Goal: Information Seeking & Learning: Check status

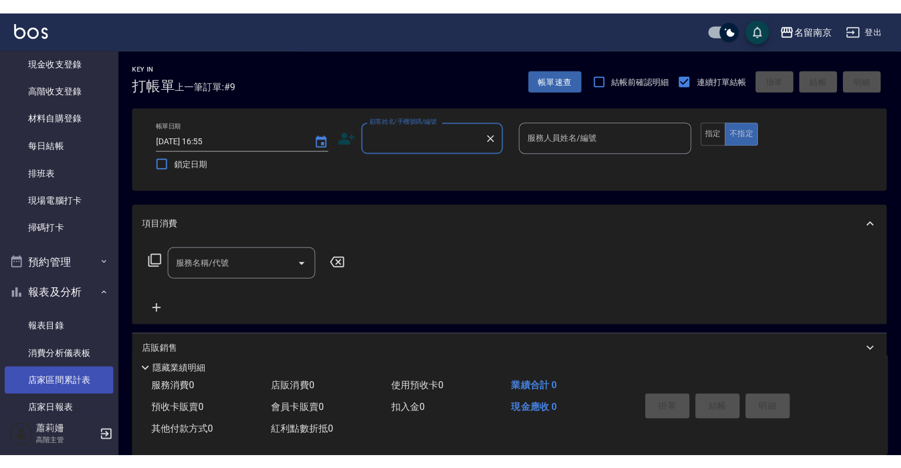
scroll to position [235, 0]
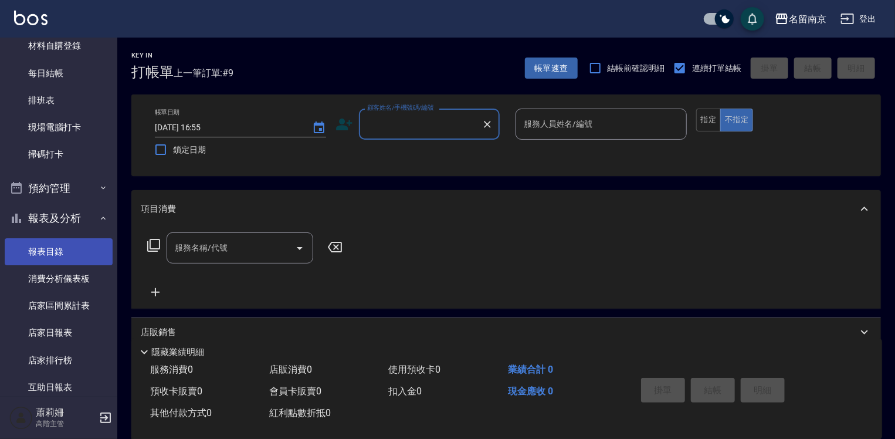
click at [72, 249] on link "報表目錄" at bounding box center [59, 251] width 108 height 27
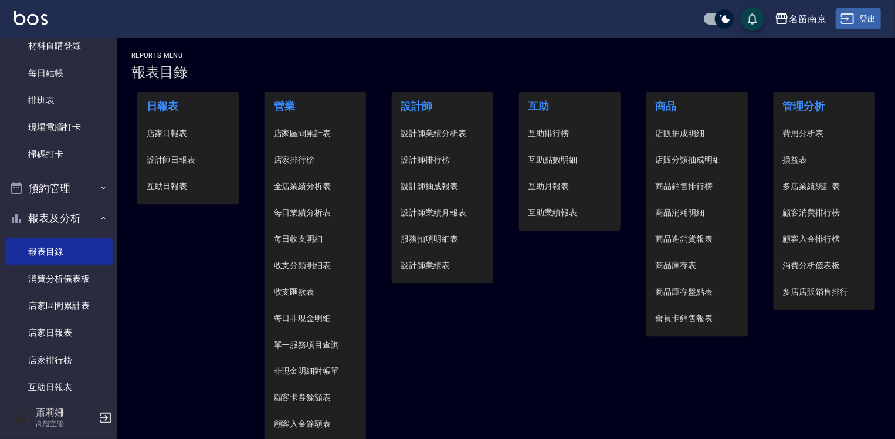
click at [858, 19] on button "登出" at bounding box center [858, 19] width 45 height 22
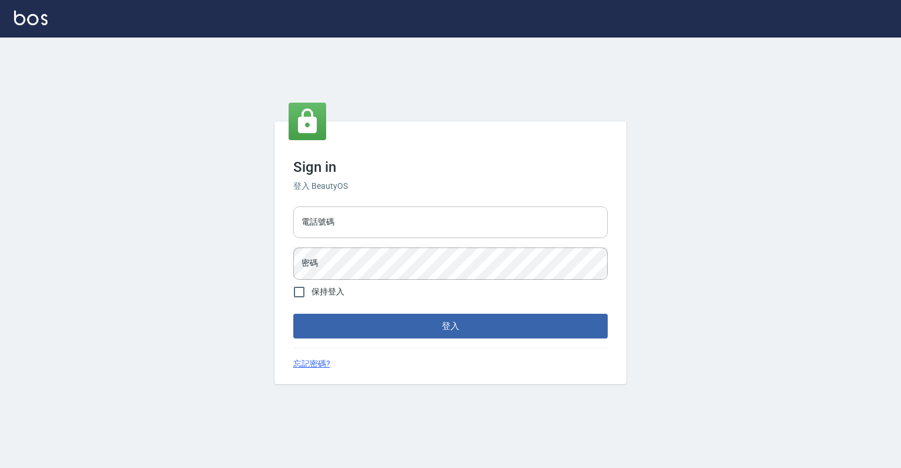
drag, startPoint x: 373, startPoint y: 239, endPoint x: 378, endPoint y: 231, distance: 9.0
click at [373, 236] on div "電話號碼 電話號碼 密碼 密碼" at bounding box center [451, 243] width 324 height 82
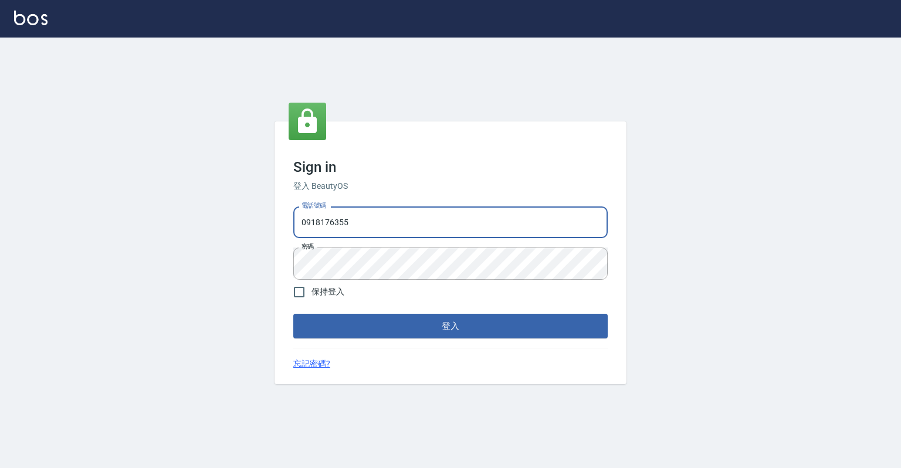
click at [311, 220] on input "0918176355" at bounding box center [450, 222] width 314 height 32
type input "0967388409"
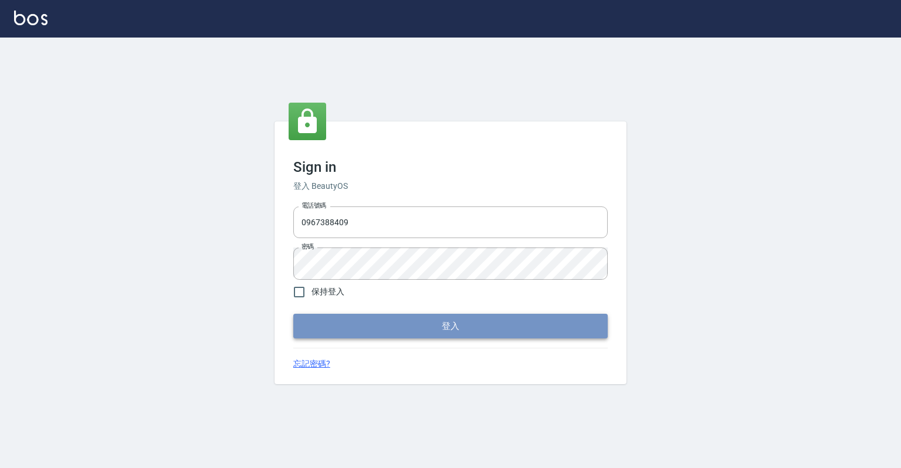
click at [476, 328] on button "登入" at bounding box center [450, 326] width 314 height 25
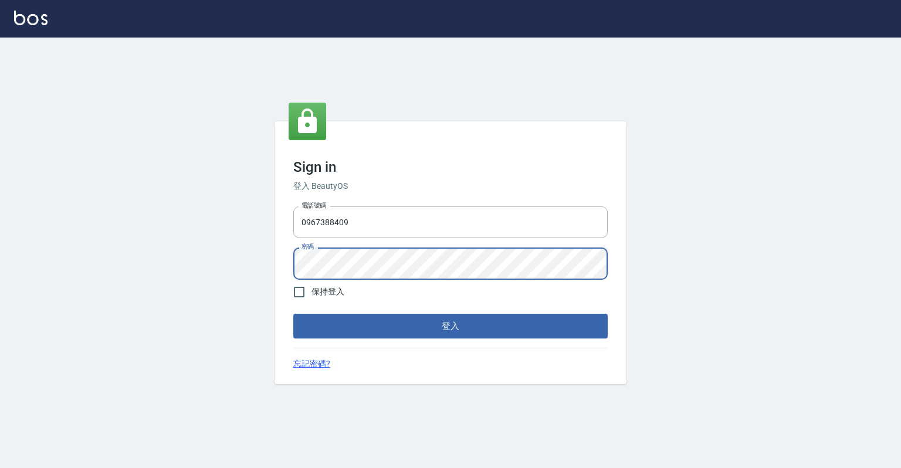
drag, startPoint x: 653, startPoint y: 280, endPoint x: 638, endPoint y: 292, distance: 19.2
click at [653, 280] on div "Sign in 登入 BeautyOS 電話號碼 0967388409 電話號碼 密碼 密碼 保持登入 登入 忘記密碼?" at bounding box center [450, 253] width 901 height 431
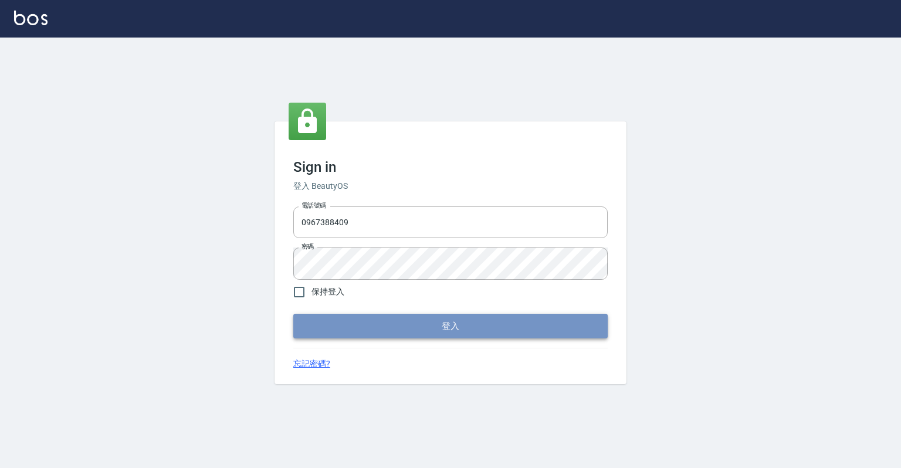
click at [420, 324] on button "登入" at bounding box center [450, 326] width 314 height 25
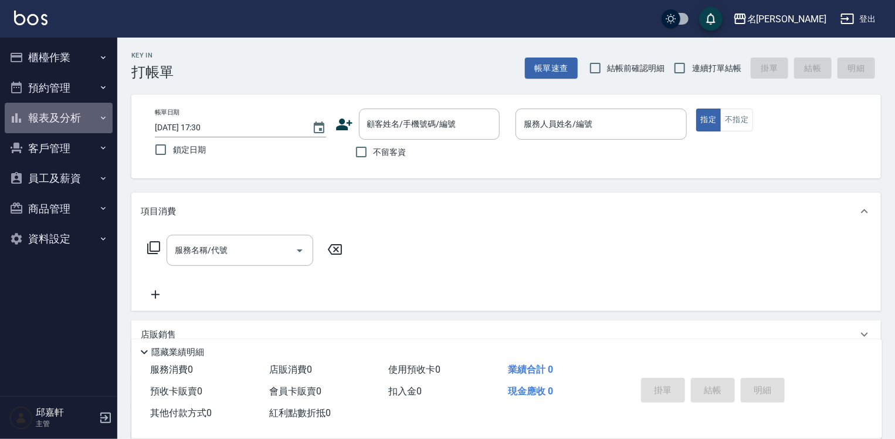
click at [69, 117] on button "報表及分析" at bounding box center [59, 118] width 108 height 30
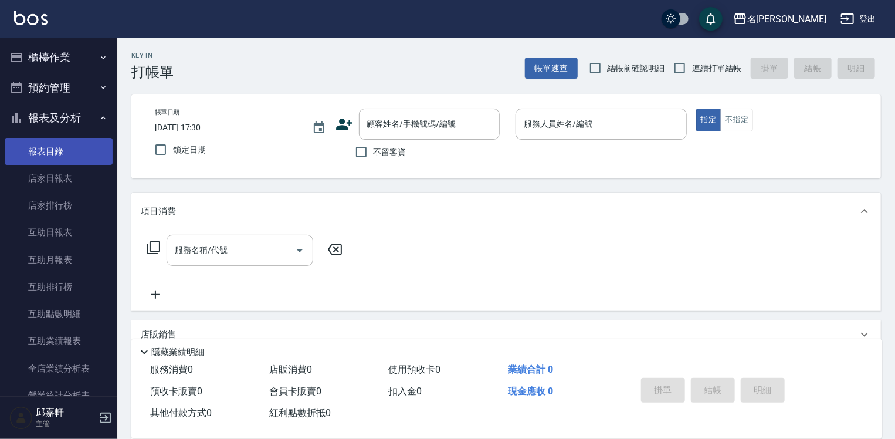
click at [59, 147] on link "報表目錄" at bounding box center [59, 151] width 108 height 27
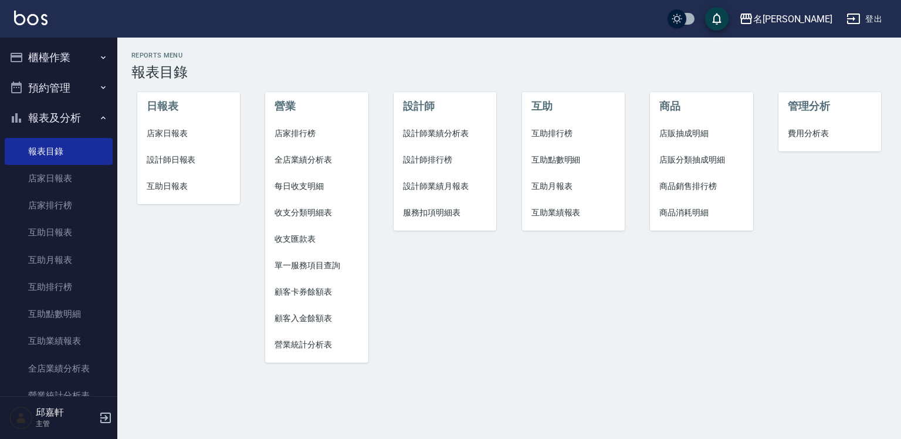
click at [175, 134] on span "店家日報表" at bounding box center [189, 133] width 84 height 12
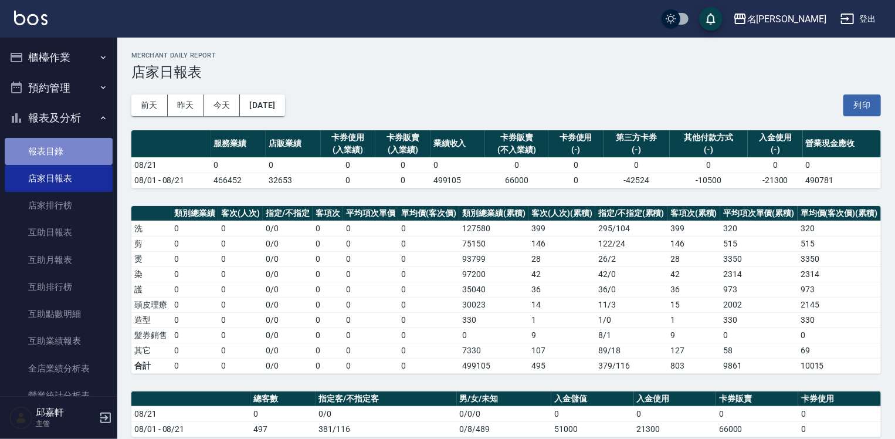
click at [70, 153] on link "報表目錄" at bounding box center [59, 151] width 108 height 27
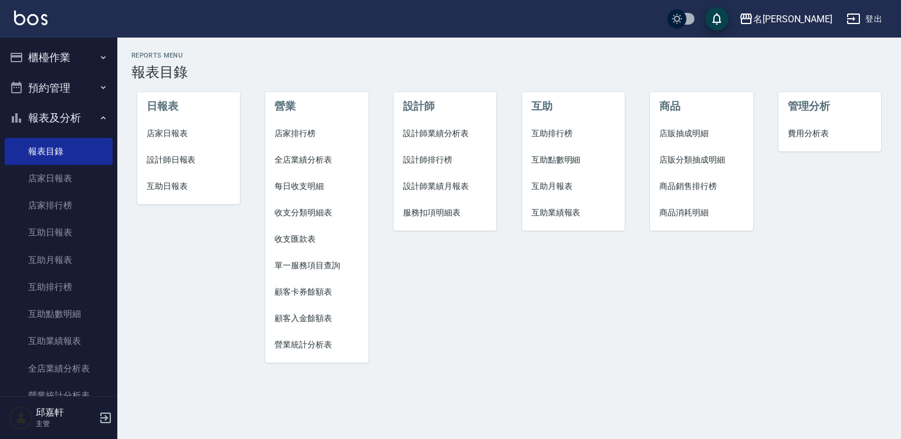
click at [164, 154] on span "設計師日報表" at bounding box center [189, 160] width 84 height 12
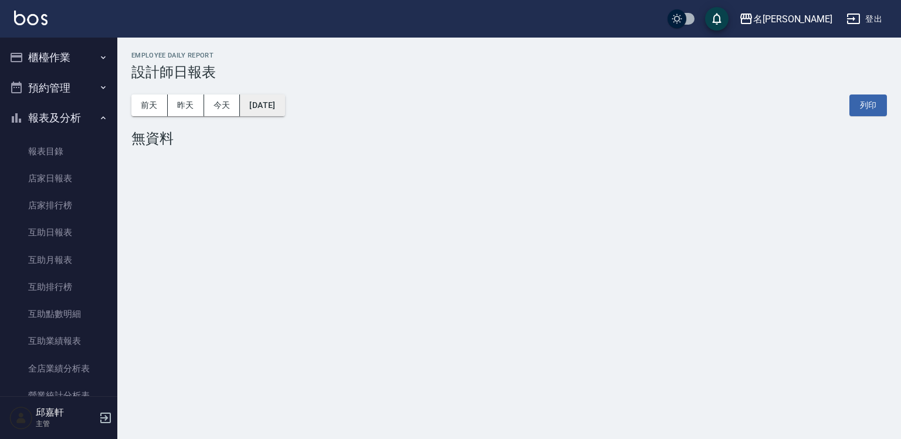
click at [270, 103] on button "2025/08/21" at bounding box center [262, 105] width 45 height 22
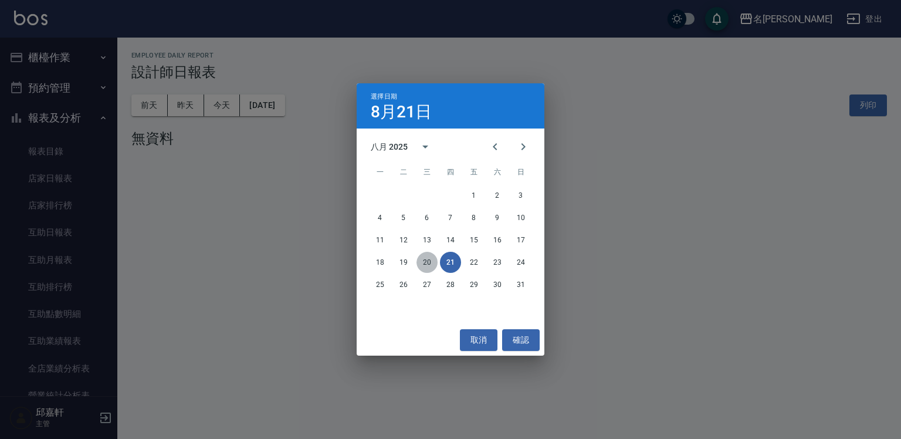
click at [422, 257] on button "20" at bounding box center [426, 262] width 21 height 21
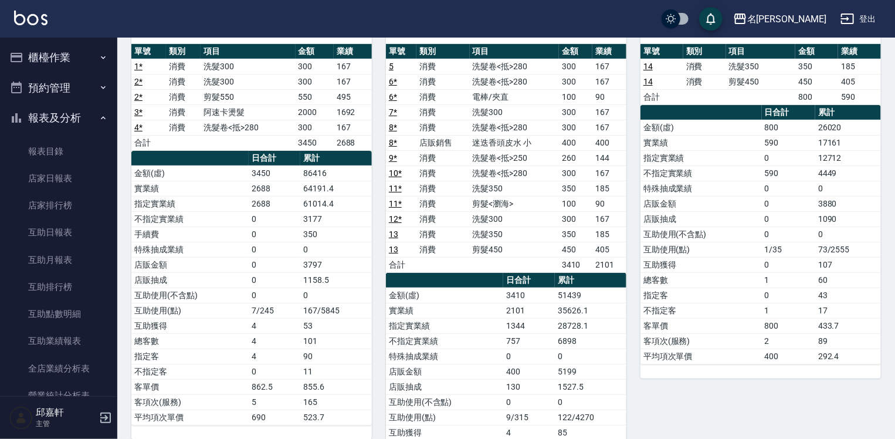
scroll to position [352, 0]
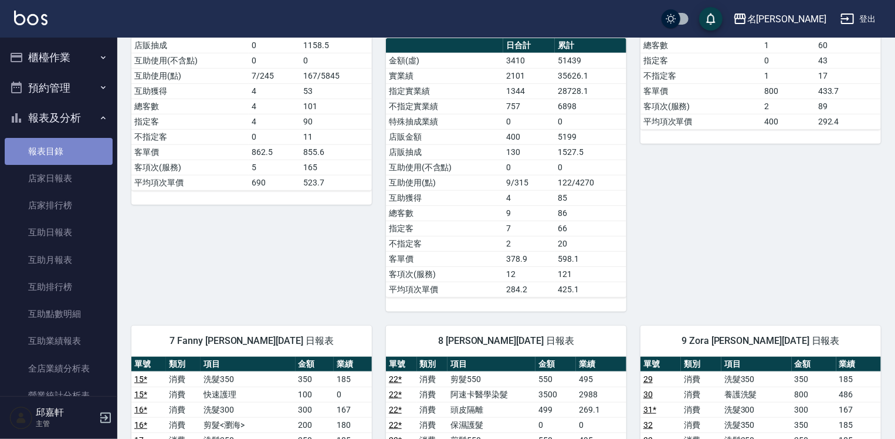
click at [71, 144] on link "報表目錄" at bounding box center [59, 151] width 108 height 27
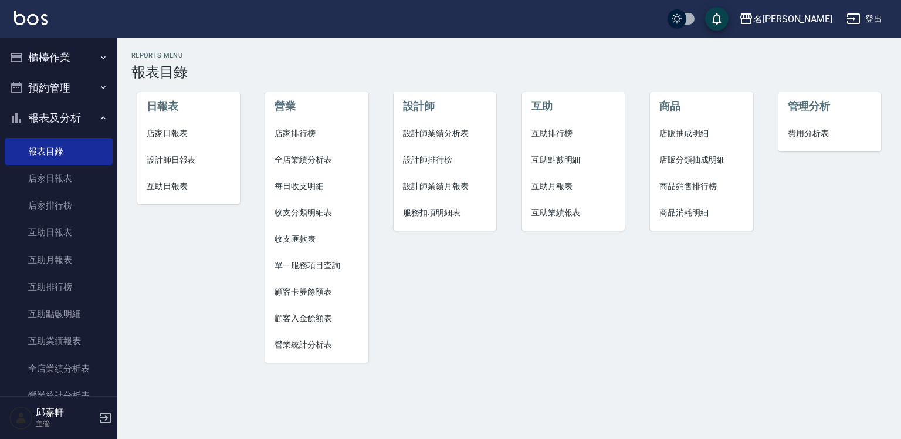
click at [167, 127] on span "店家日報表" at bounding box center [189, 133] width 84 height 12
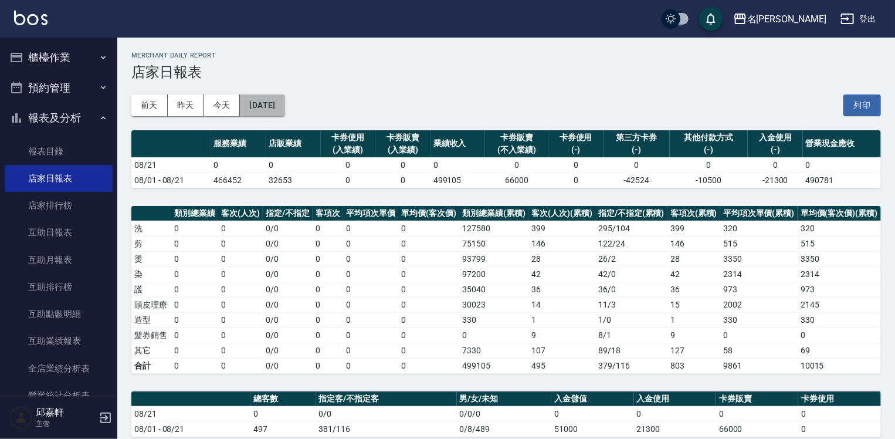
click at [257, 104] on button "2025/08/21" at bounding box center [262, 105] width 45 height 22
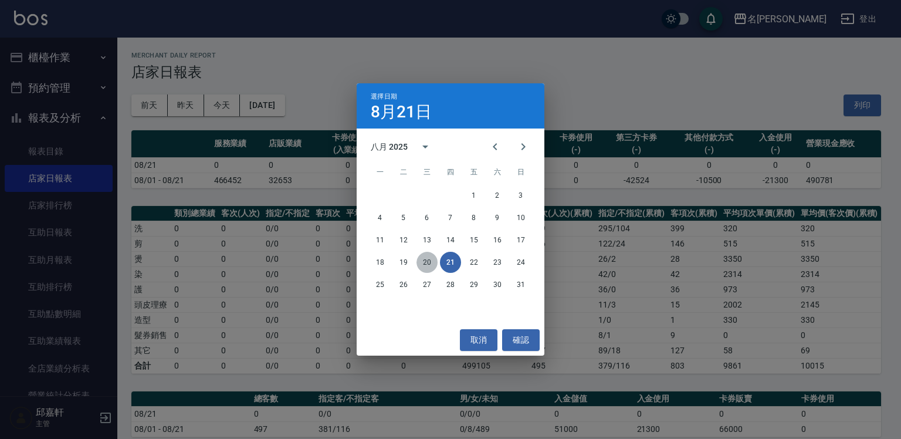
click at [425, 259] on button "20" at bounding box center [426, 262] width 21 height 21
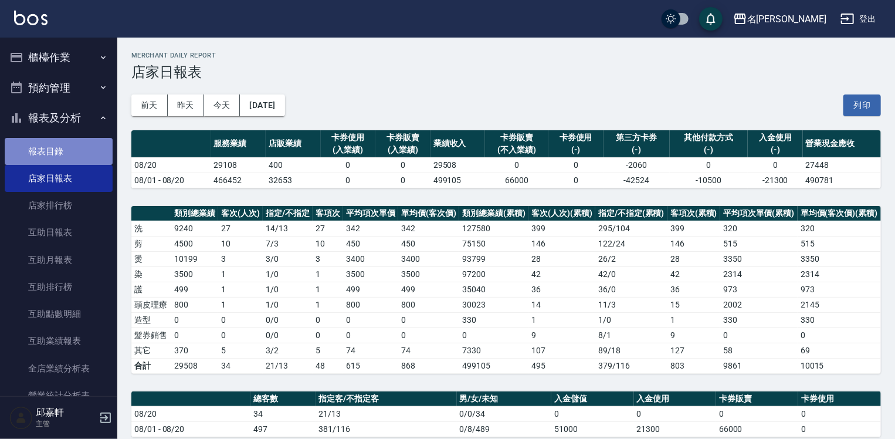
click at [80, 153] on link "報表目錄" at bounding box center [59, 151] width 108 height 27
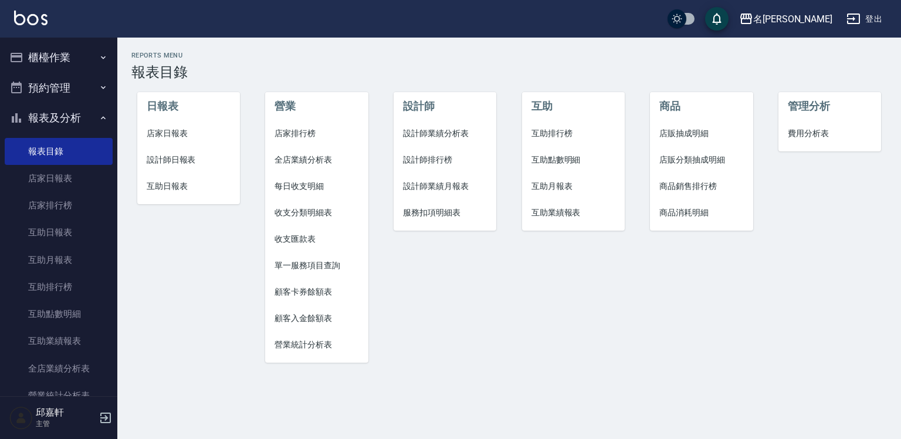
click at [167, 162] on span "設計師日報表" at bounding box center [189, 160] width 84 height 12
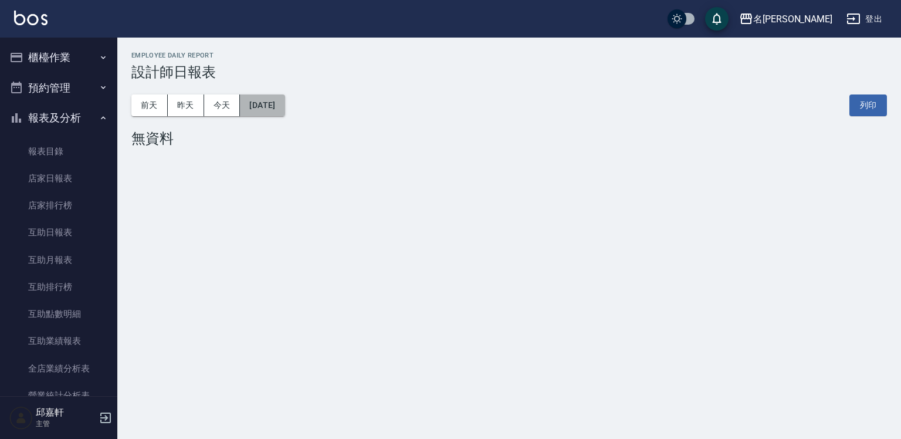
click at [274, 103] on button "2025/08/21" at bounding box center [262, 105] width 45 height 22
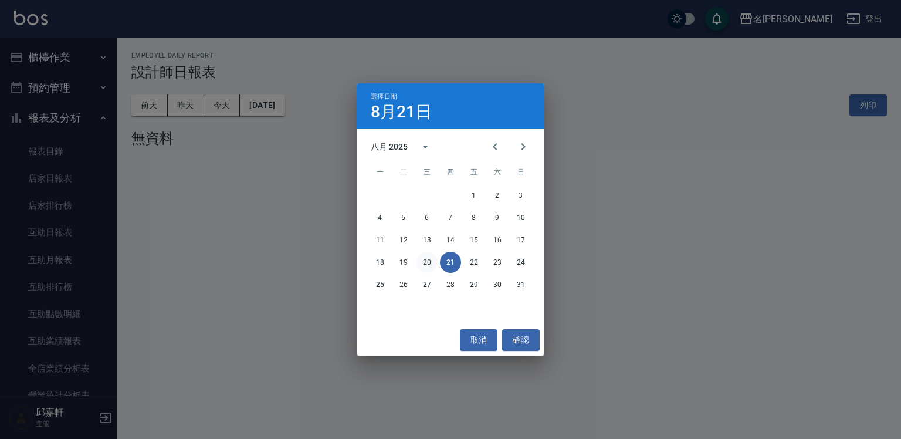
click at [428, 260] on button "20" at bounding box center [426, 262] width 21 height 21
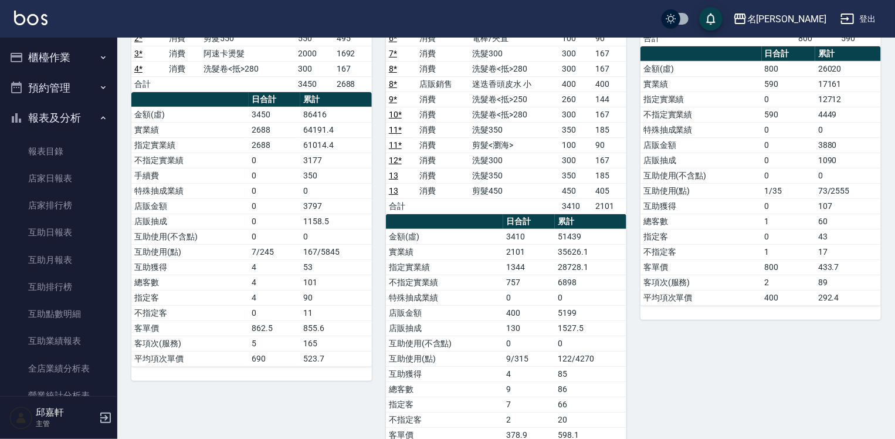
scroll to position [117, 0]
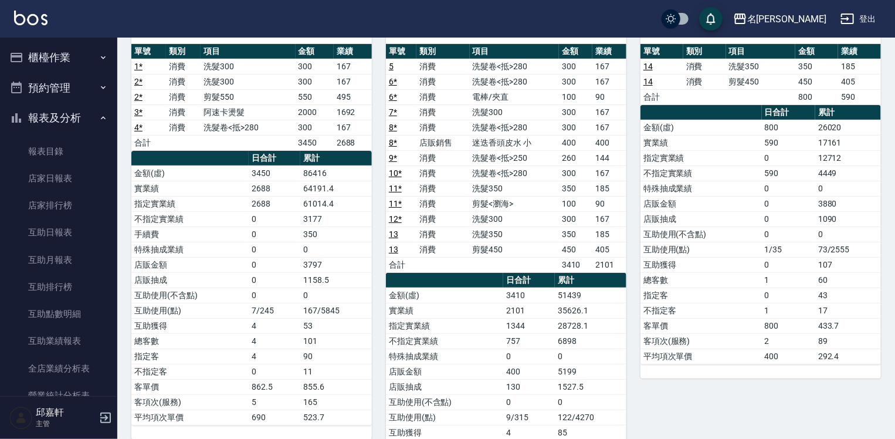
click at [870, 12] on button "登出" at bounding box center [858, 19] width 45 height 22
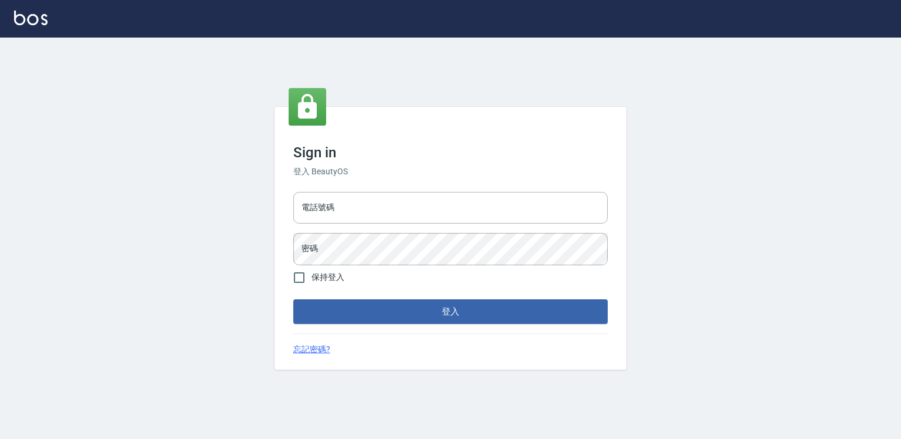
type input "0918176355"
